Goal: Find specific page/section: Find specific page/section

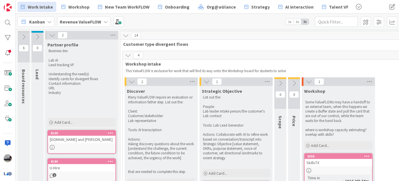
scroll to position [546, 0]
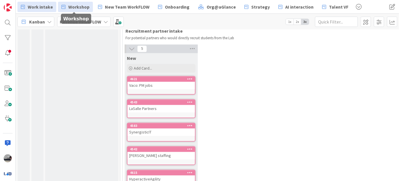
click at [72, 7] on span "Workshop" at bounding box center [78, 6] width 21 height 7
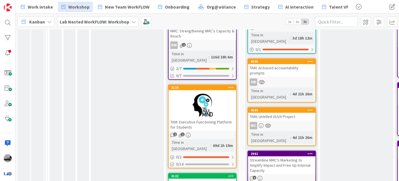
scroll to position [130, 0]
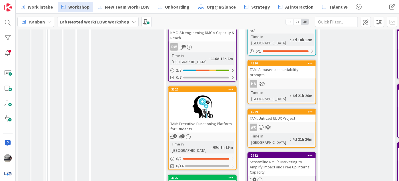
click at [184, 98] on div at bounding box center [203, 107] width 68 height 26
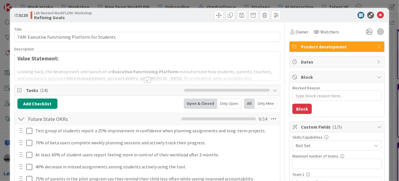
click at [146, 79] on div at bounding box center [147, 80] width 6 height 5
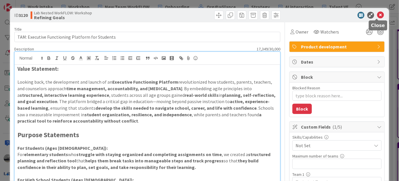
click at [377, 15] on icon at bounding box center [380, 15] width 7 height 7
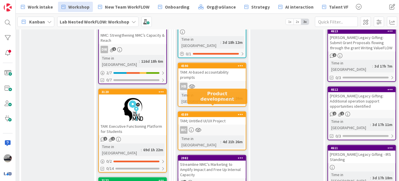
scroll to position [130, 70]
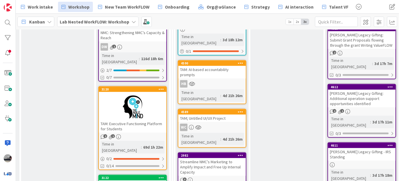
click at [133, 94] on div at bounding box center [133, 107] width 68 height 26
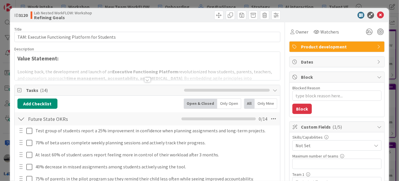
type textarea "x"
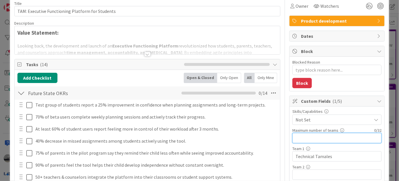
click at [302, 137] on input "text" at bounding box center [337, 138] width 89 height 10
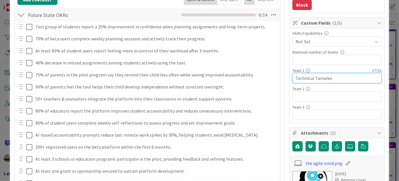
click at [328, 78] on input "Technical Tamales" at bounding box center [337, 78] width 89 height 10
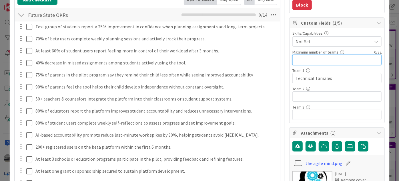
click at [306, 59] on input "text" at bounding box center [337, 60] width 89 height 10
type input "3"
type textarea "x"
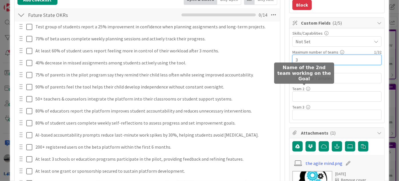
type input "3"
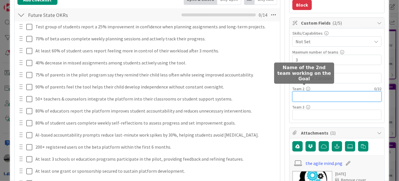
click at [300, 92] on input "text" at bounding box center [337, 96] width 89 height 10
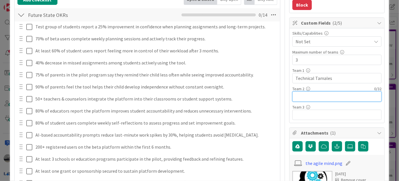
scroll to position [0, 0]
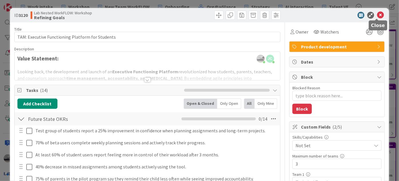
click at [378, 15] on icon at bounding box center [380, 15] width 7 height 7
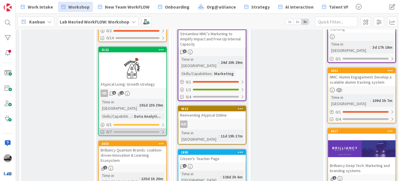
scroll to position [312, 70]
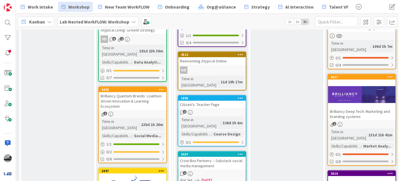
click at [133, 92] on div "Brilliancy Quantum Brands: coalition-driven Innovation & Learning Ecosystem" at bounding box center [133, 101] width 68 height 18
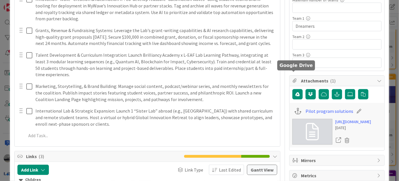
scroll to position [182, 0]
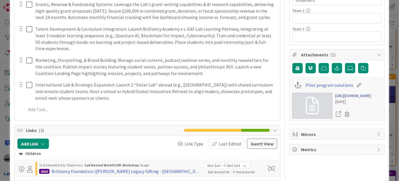
click at [350, 99] on link "[URL][DOMAIN_NAME]" at bounding box center [354, 96] width 36 height 6
type textarea "x"
